Goal: Navigation & Orientation: Understand site structure

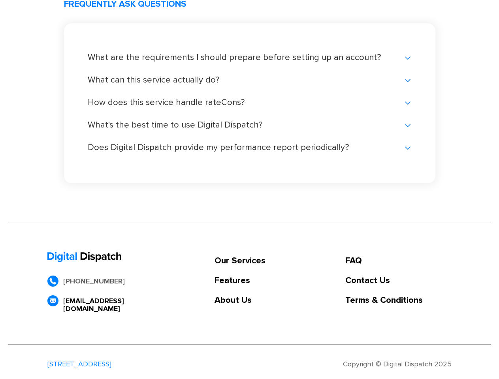
scroll to position [1671, 0]
click at [240, 261] on link "Our Services" at bounding box center [240, 261] width 51 height 8
click at [240, 281] on link "Features" at bounding box center [240, 281] width 51 height 8
click at [240, 301] on link "About Us" at bounding box center [240, 301] width 51 height 8
click at [398, 261] on link "FAQ" at bounding box center [398, 261] width 106 height 8
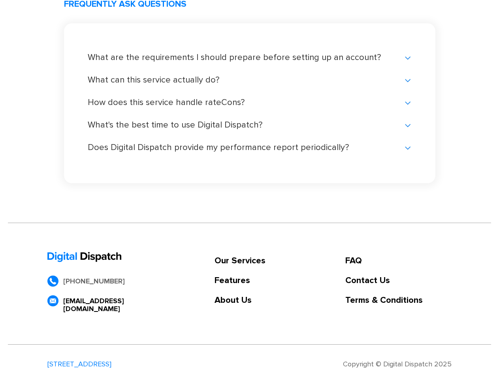
click at [398, 281] on link "Contact Us" at bounding box center [398, 281] width 106 height 8
